Goal: Navigation & Orientation: Understand site structure

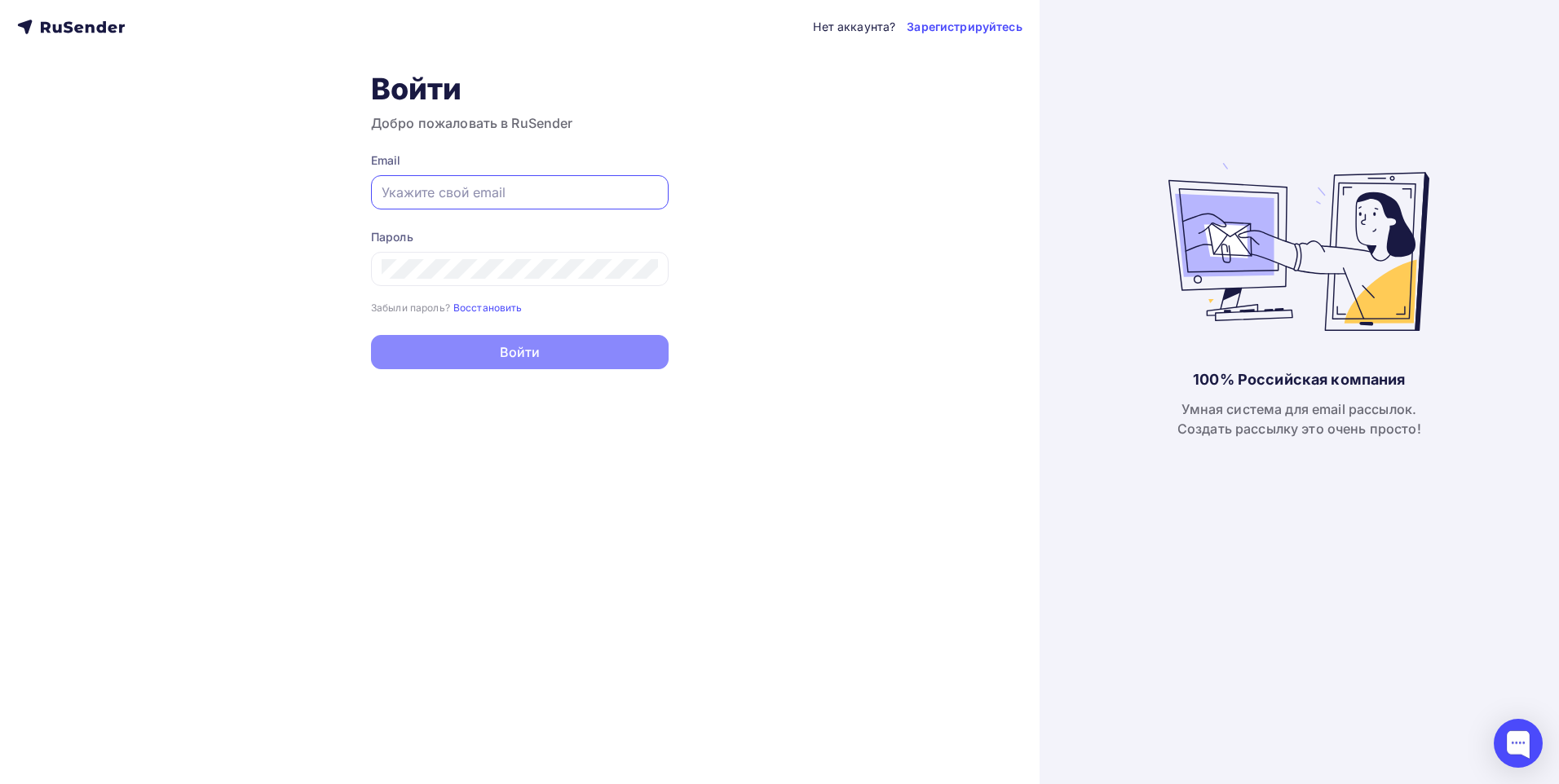
click at [488, 194] on input "text" at bounding box center [520, 192] width 277 height 20
paste input "[EMAIL_ADDRESS][DOMAIN_NAME]"
type input "[EMAIL_ADDRESS][DOMAIN_NAME]"
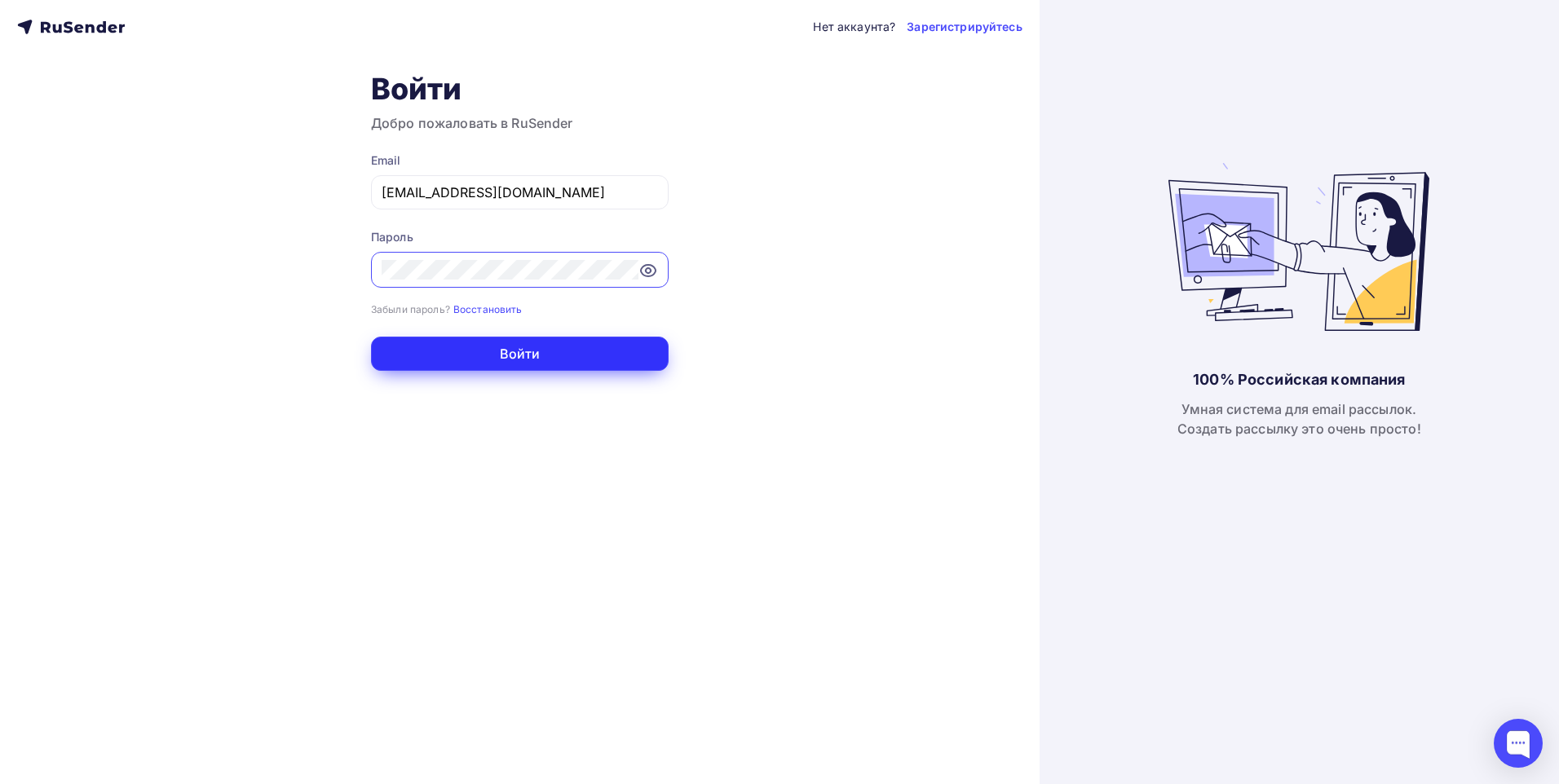
click at [527, 362] on button "Войти" at bounding box center [520, 354] width 297 height 35
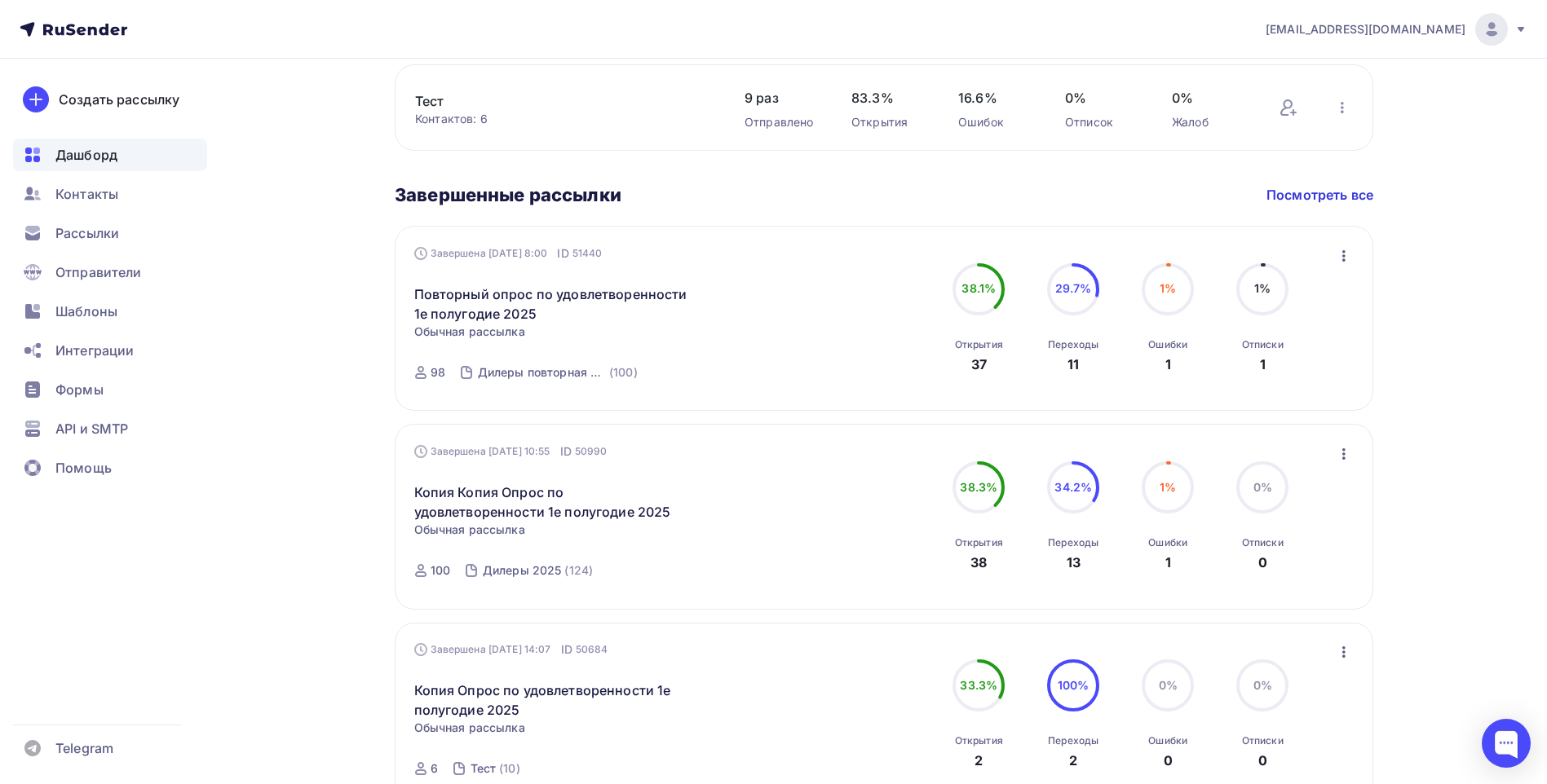
scroll to position [734, 0]
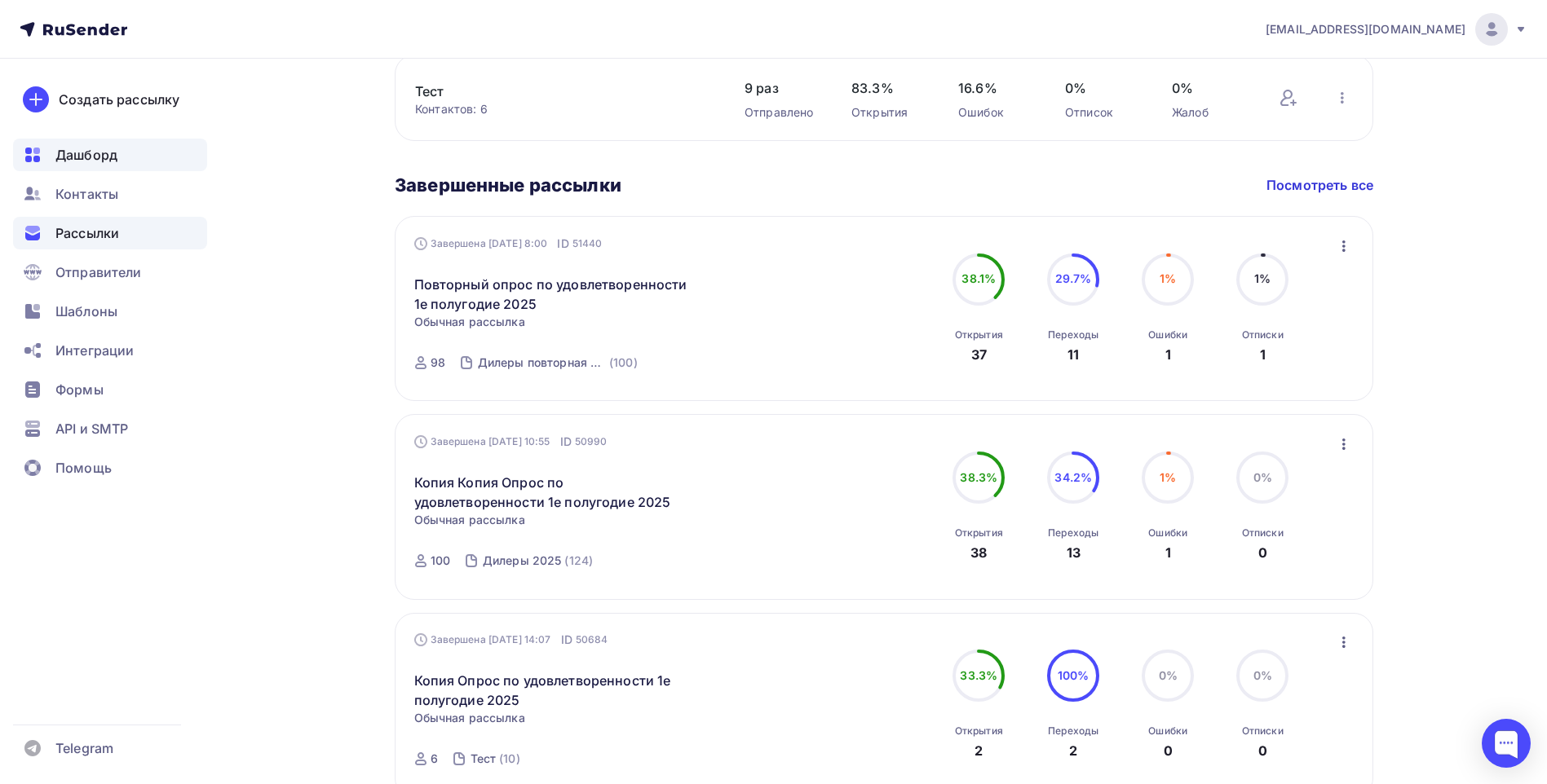
click at [118, 242] on span "Рассылки" at bounding box center [87, 233] width 64 height 20
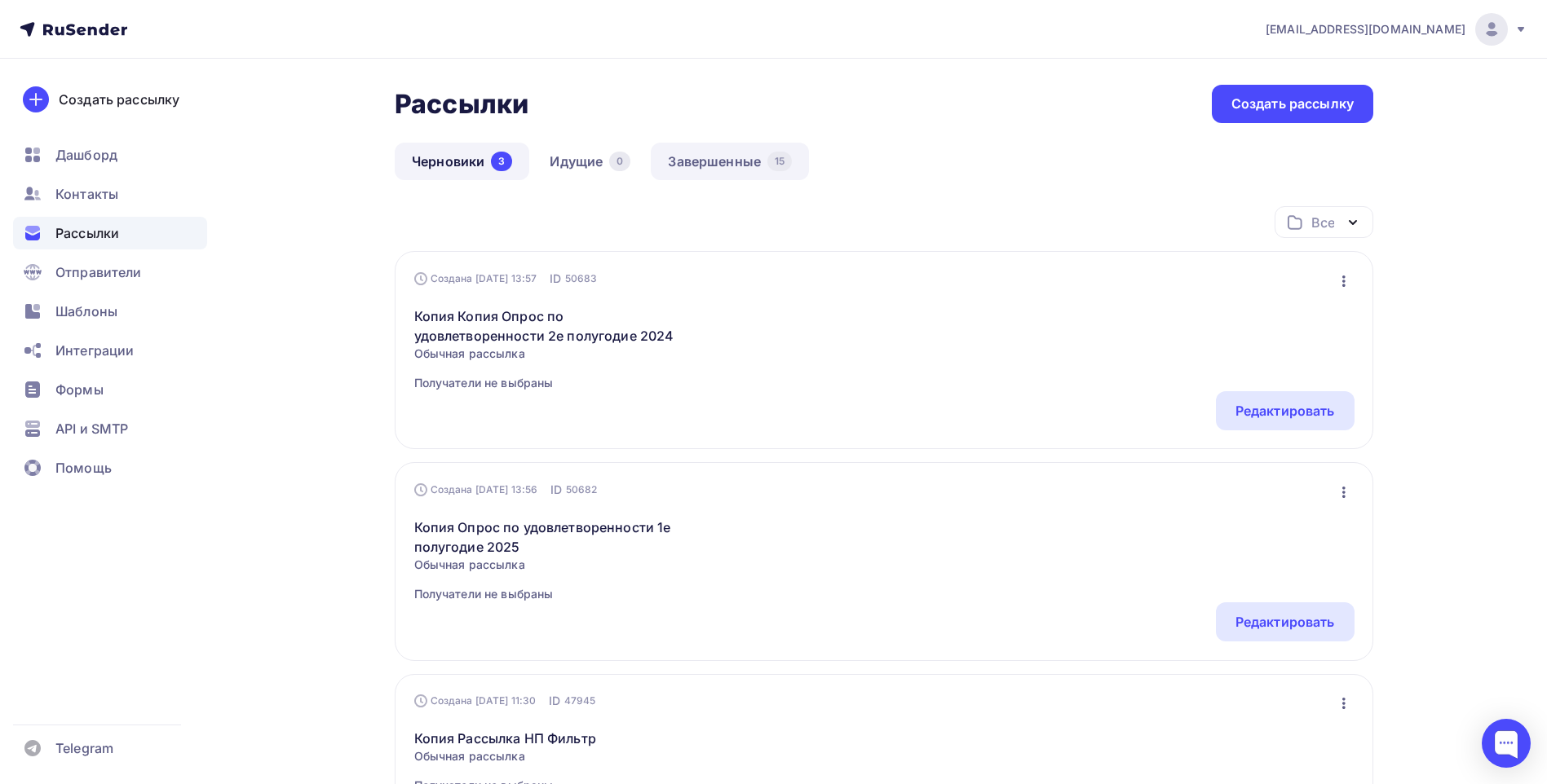
click at [700, 170] on link "Завершенные 15" at bounding box center [730, 161] width 158 height 37
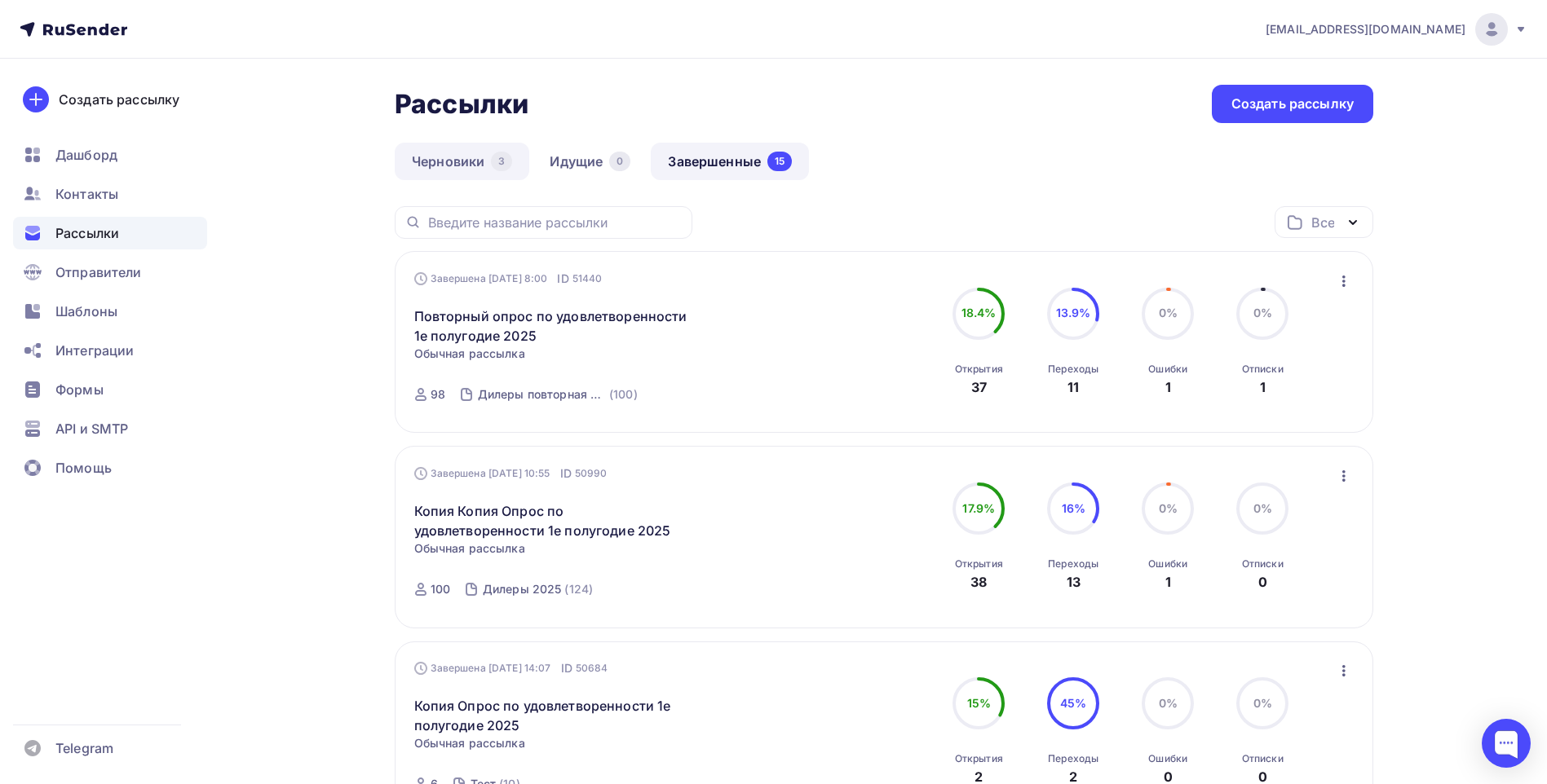
click at [457, 170] on link "Черновики 3" at bounding box center [463, 161] width 135 height 37
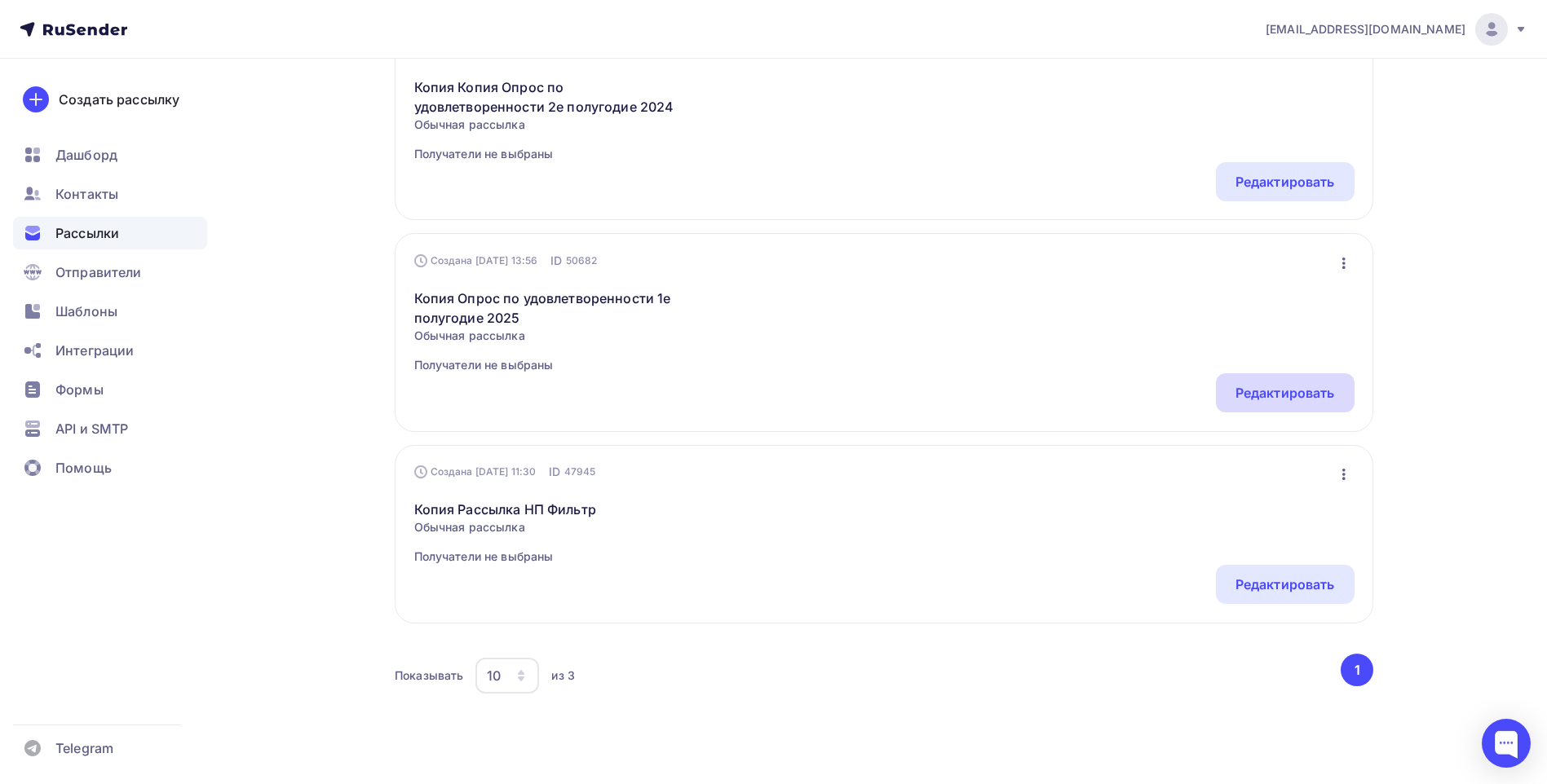
scroll to position [265, 0]
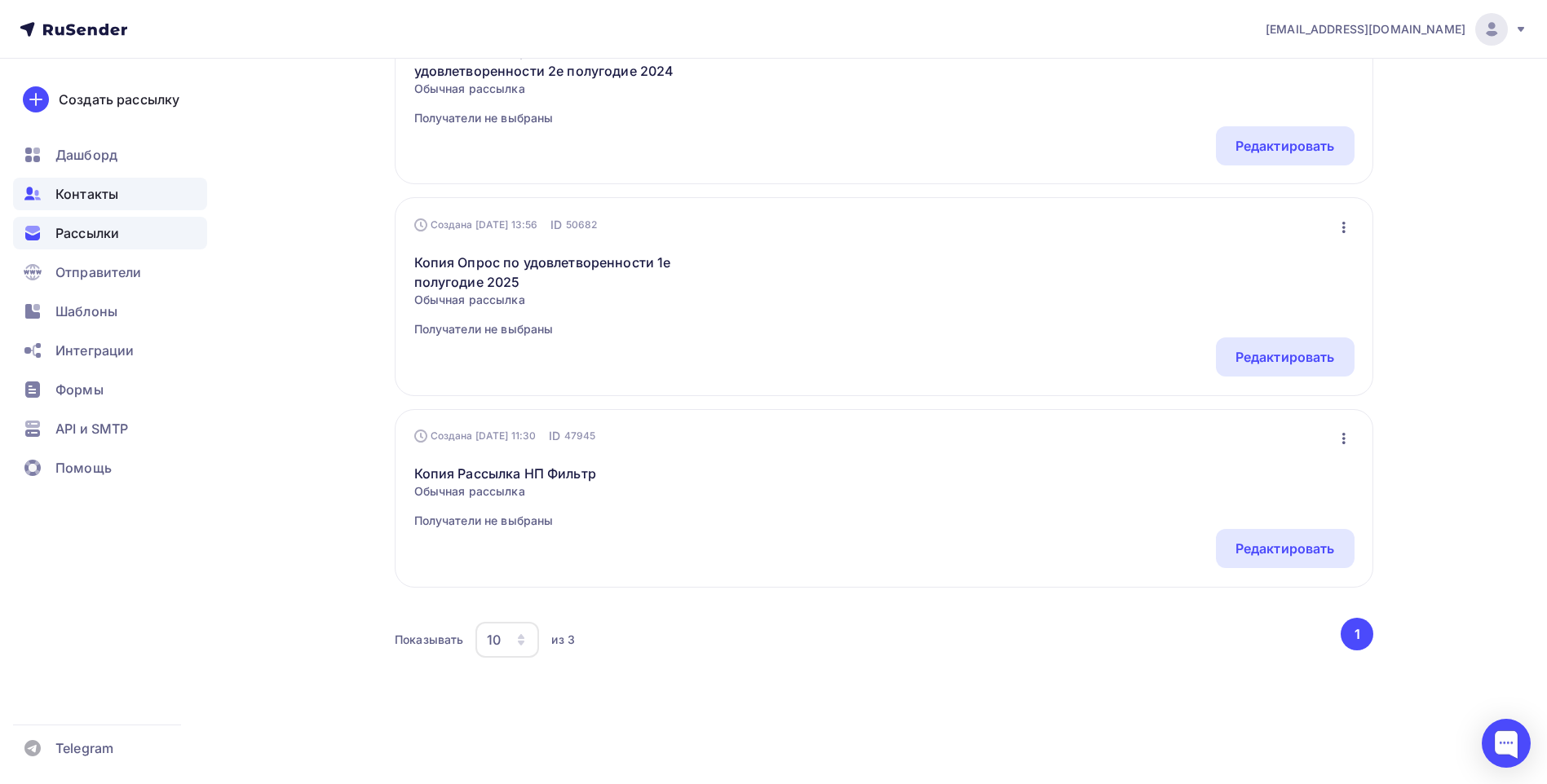
click at [144, 201] on div "Контакты" at bounding box center [110, 194] width 194 height 33
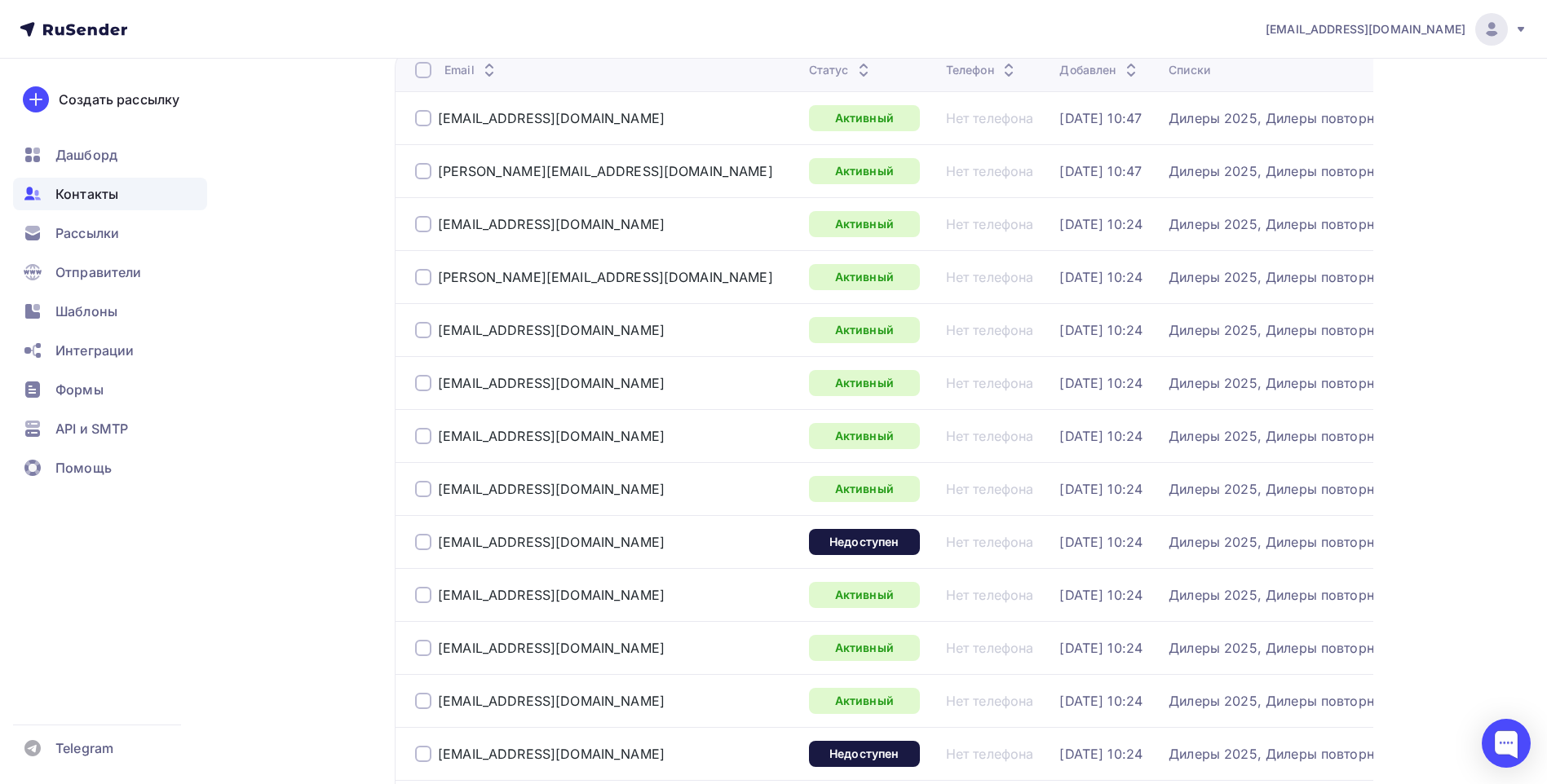
scroll to position [245, 0]
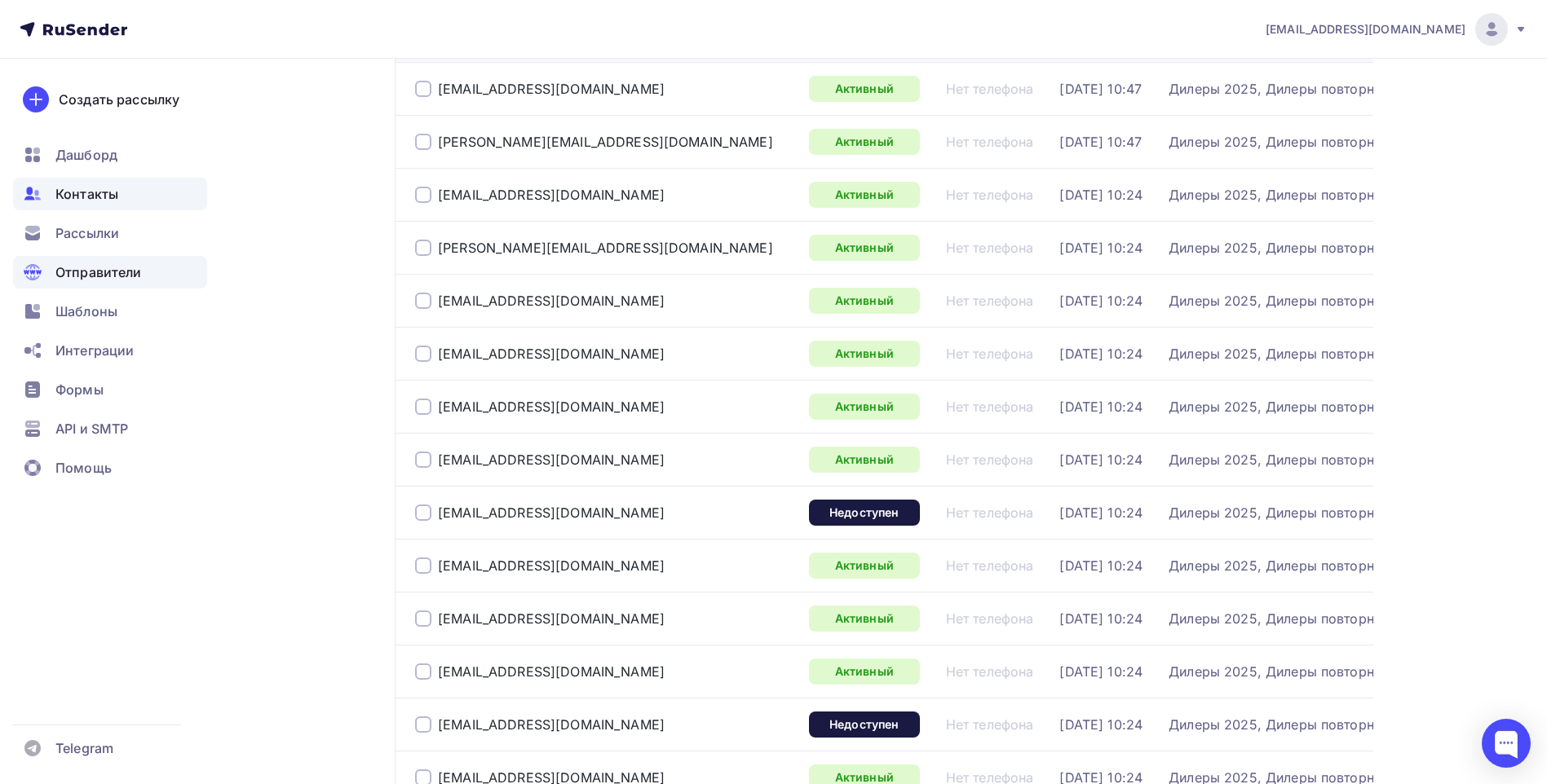
click at [138, 276] on span "Отправители" at bounding box center [99, 272] width 86 height 20
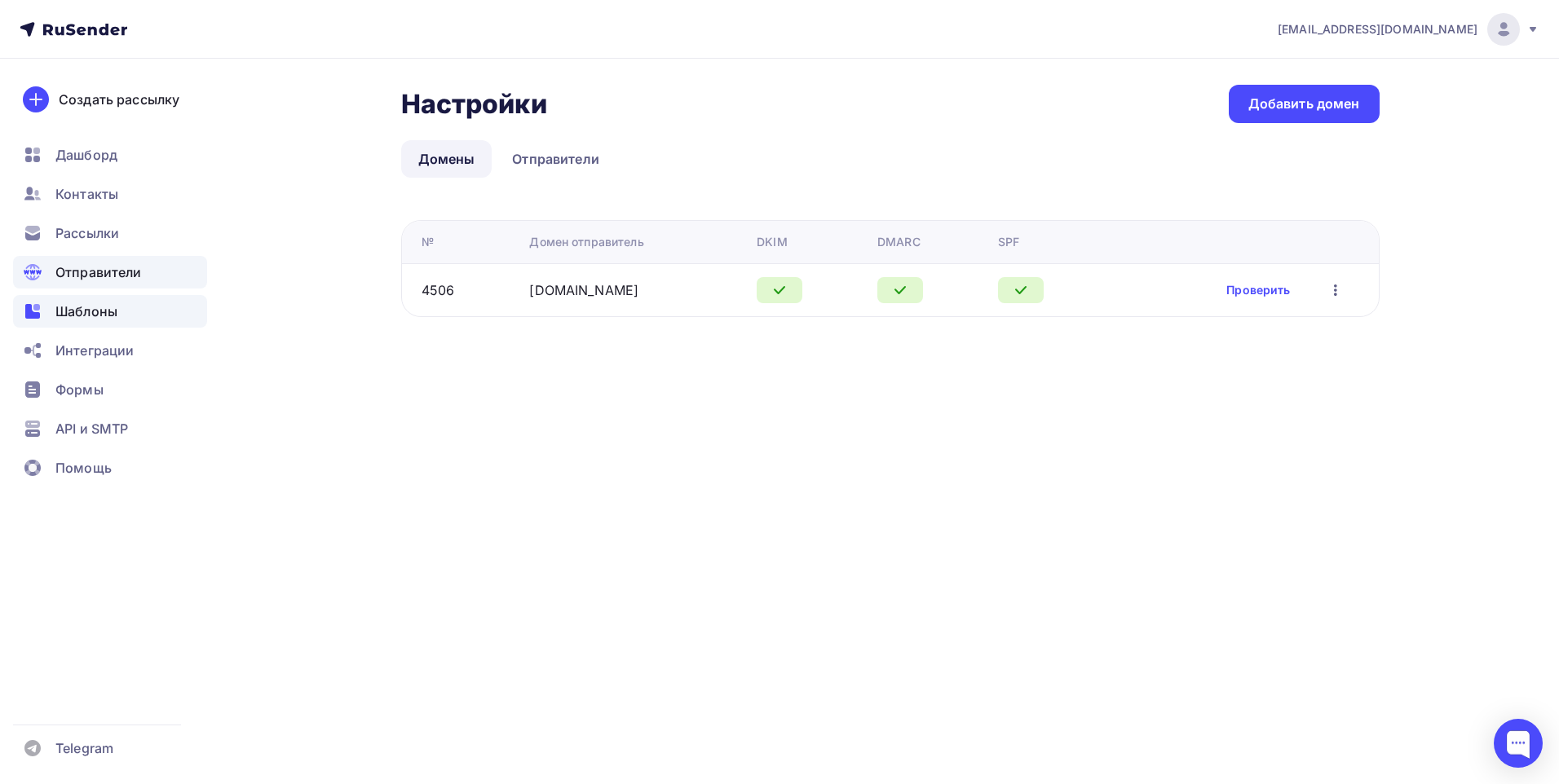
click at [150, 319] on div "Шаблоны" at bounding box center [110, 311] width 194 height 33
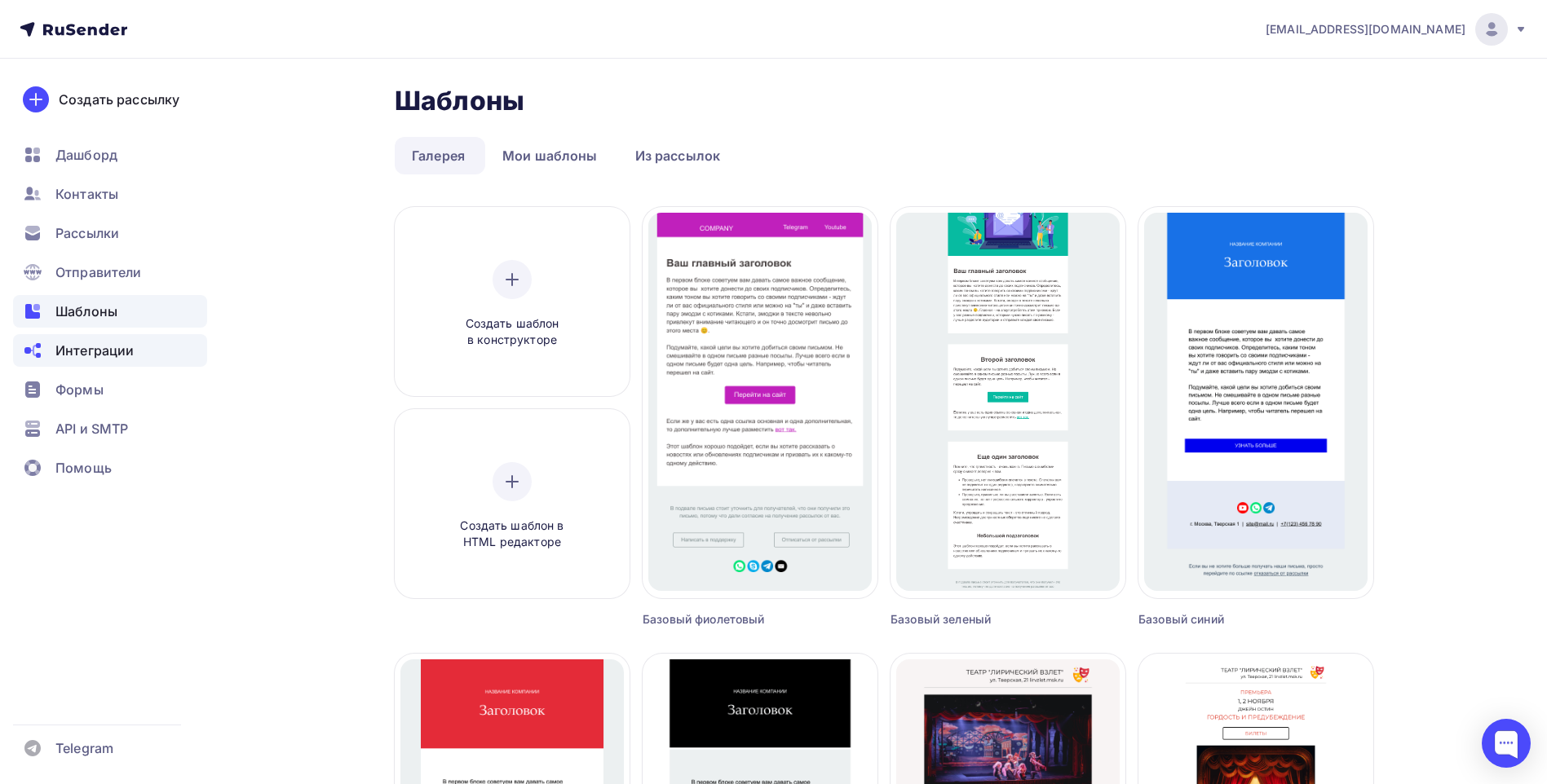
click at [100, 346] on span "Интеграции" at bounding box center [94, 350] width 79 height 20
